Goal: Task Accomplishment & Management: Manage account settings

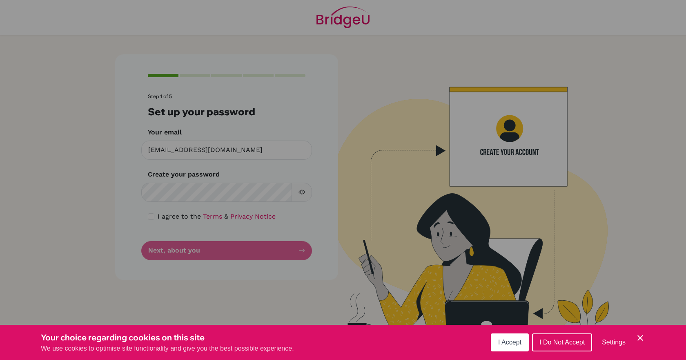
click at [512, 342] on span "I Accept" at bounding box center [509, 341] width 23 height 7
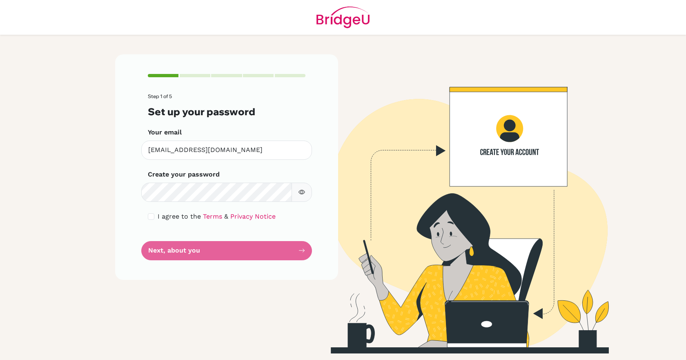
click at [305, 191] on button "button" at bounding box center [302, 192] width 20 height 19
click at [305, 189] on button "button" at bounding box center [302, 192] width 20 height 19
click at [147, 220] on div "Step 1 of 5 Set up your password Your email [EMAIL_ADDRESS][DOMAIN_NAME] Invali…" at bounding box center [226, 166] width 223 height 225
click at [150, 220] on div "I agree to the Terms & Privacy Notice" at bounding box center [227, 216] width 158 height 10
click at [151, 216] on input "checkbox" at bounding box center [151, 216] width 7 height 7
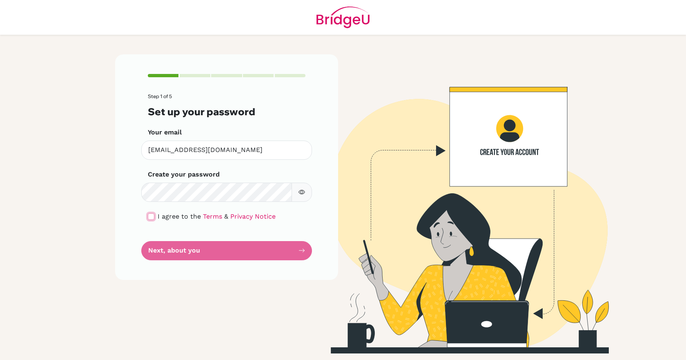
checkbox input "true"
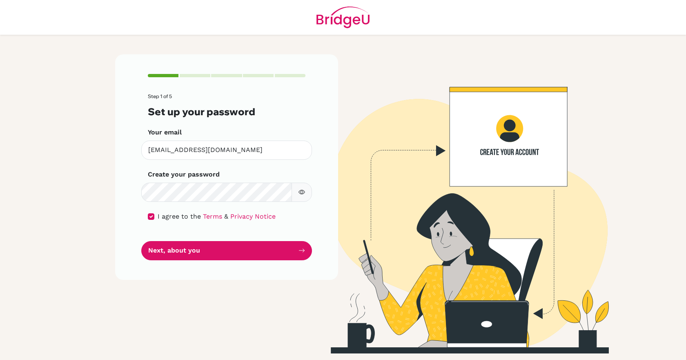
click at [303, 195] on icon "button" at bounding box center [301, 192] width 7 height 7
click at [274, 250] on button "Next, about you" at bounding box center [226, 250] width 171 height 19
